Goal: Task Accomplishment & Management: Manage account settings

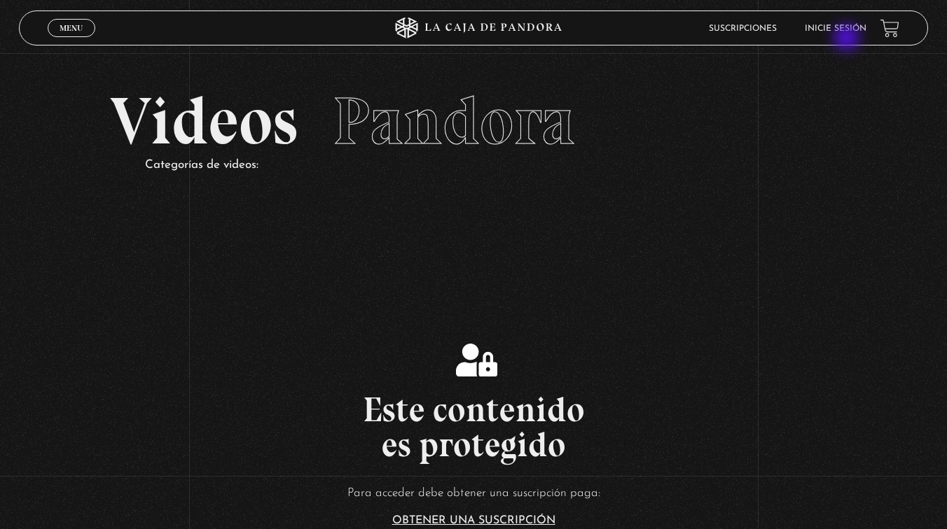
click at [849, 39] on header "Menu Cerrar Suscripciones Inicie sesión" at bounding box center [473, 28] width 909 height 35
click at [841, 32] on link "Inicie sesión" at bounding box center [835, 29] width 62 height 8
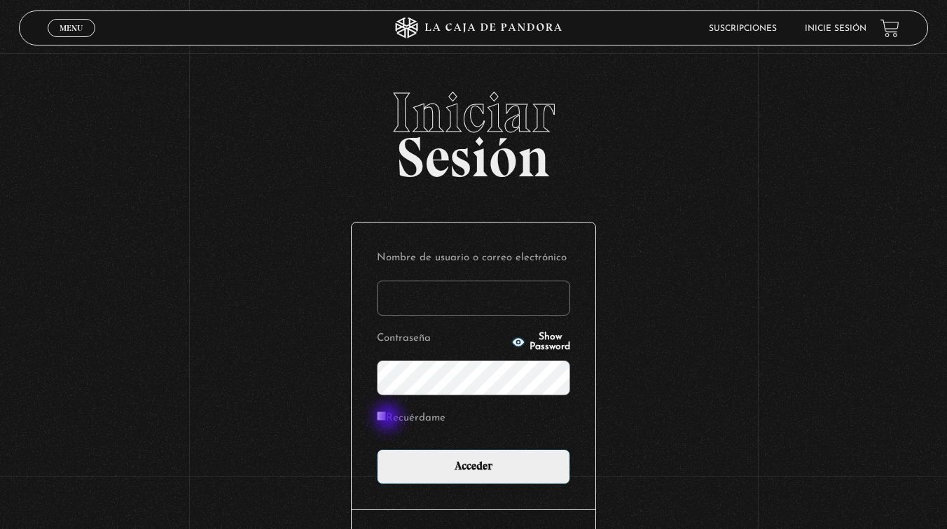
type input "pamelaviquez_7@yahoo.com"
click at [389, 419] on label "Recuérdame" at bounding box center [411, 419] width 69 height 22
click at [386, 419] on input "Recuérdame" at bounding box center [381, 416] width 9 height 9
checkbox input "true"
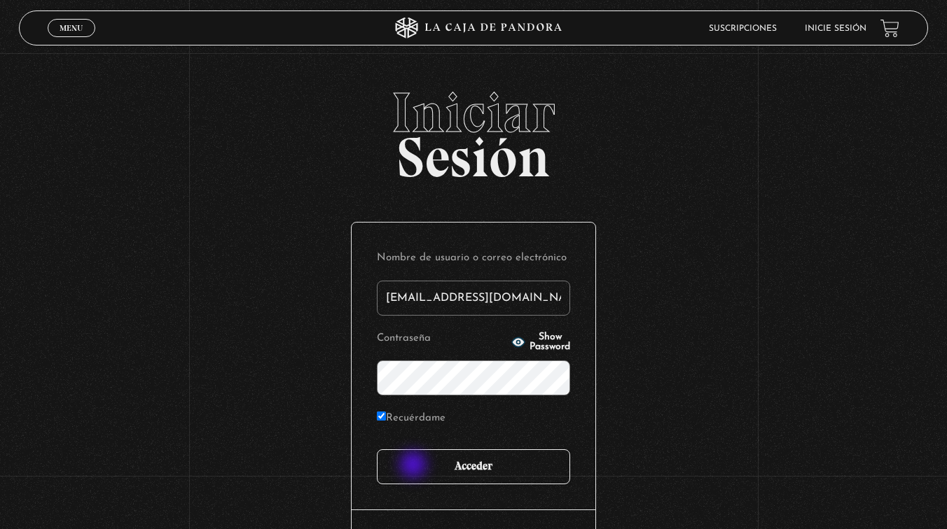
click at [417, 473] on input "Acceder" at bounding box center [473, 466] width 193 height 35
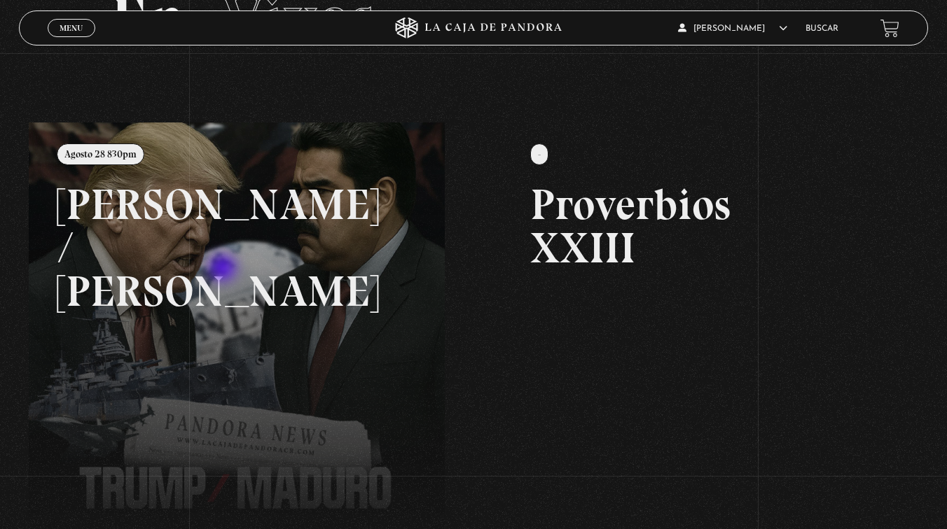
scroll to position [101, 0]
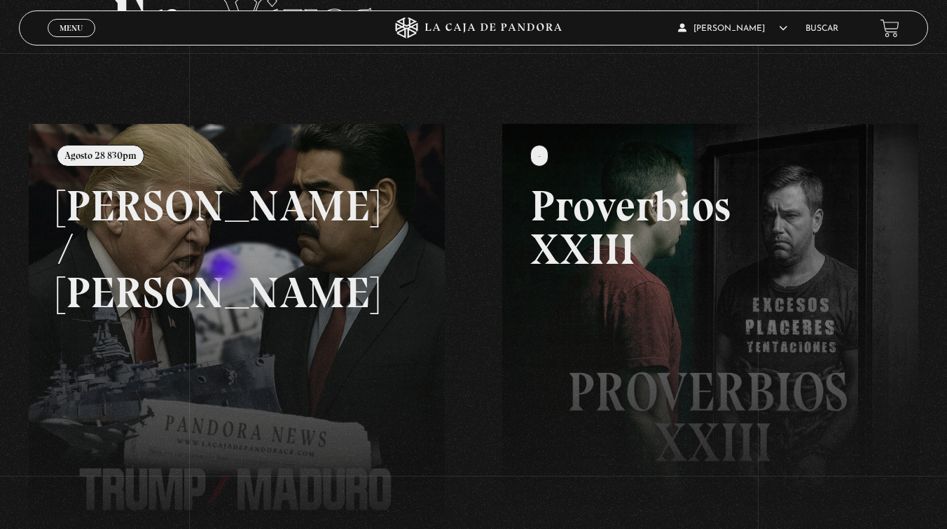
click at [224, 270] on link at bounding box center [502, 388] width 947 height 529
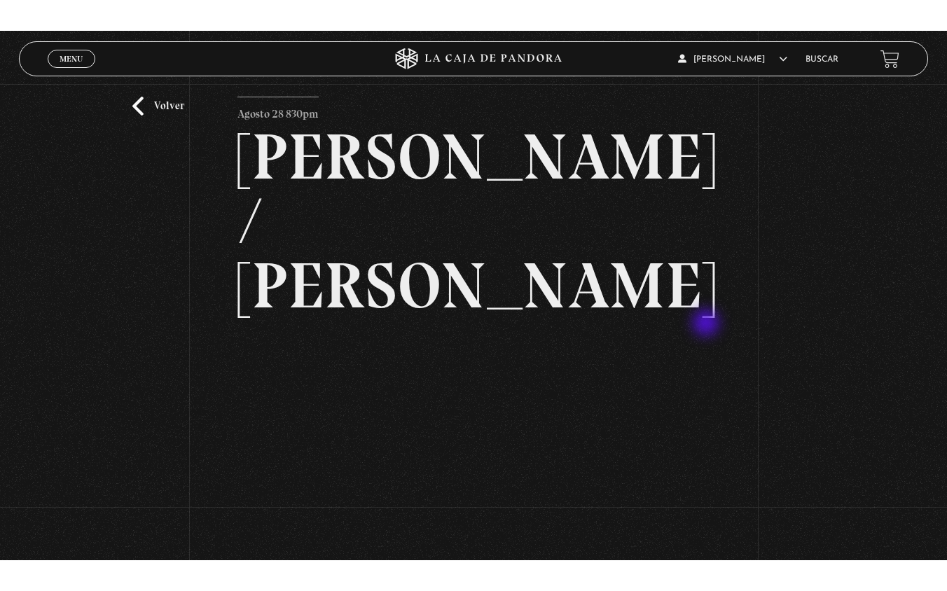
scroll to position [39, 0]
